Goal: Complete application form

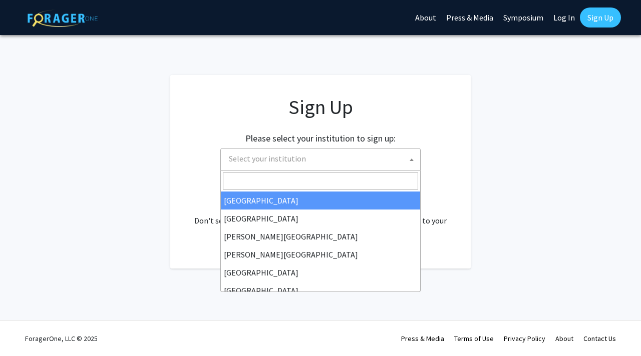
click at [387, 164] on span "Select your institution" at bounding box center [322, 159] width 195 height 21
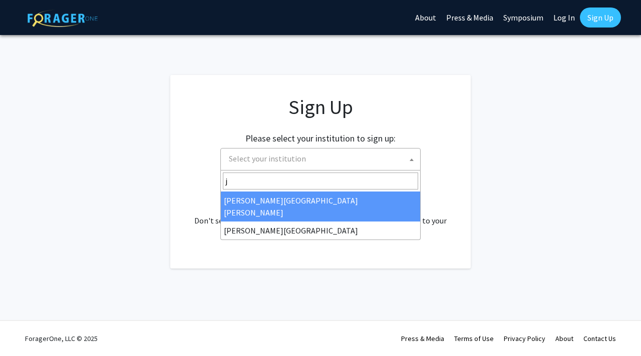
type input "j"
select select "1"
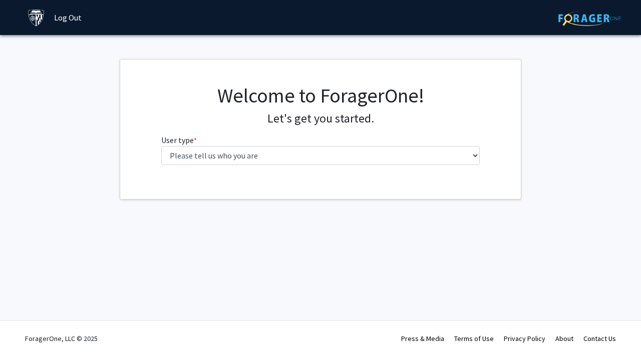
click at [254, 168] on div "Welcome to ForagerOne! Let's get you started. User type * required Please tell …" at bounding box center [321, 129] width 334 height 90
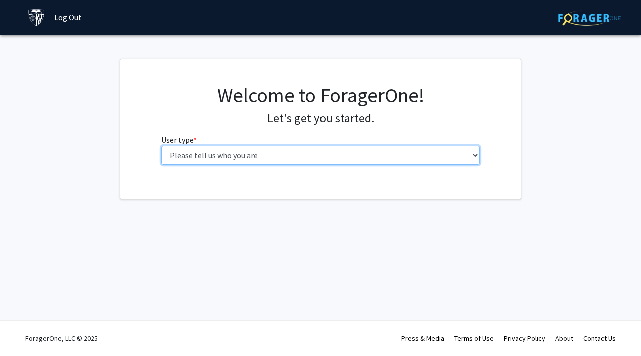
click at [254, 162] on select "Please tell us who you are Undergraduate Student Master's Student Doctoral Cand…" at bounding box center [320, 155] width 319 height 19
select select "1: undergrad"
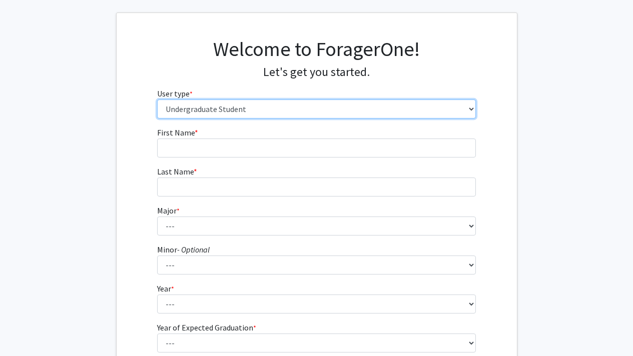
scroll to position [16, 0]
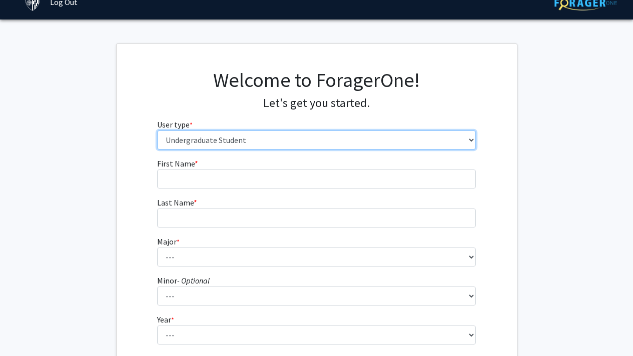
click at [454, 140] on select "Please tell us who you are Undergraduate Student Master's Student Doctoral Cand…" at bounding box center [316, 140] width 319 height 19
